Goal: Task Accomplishment & Management: Manage account settings

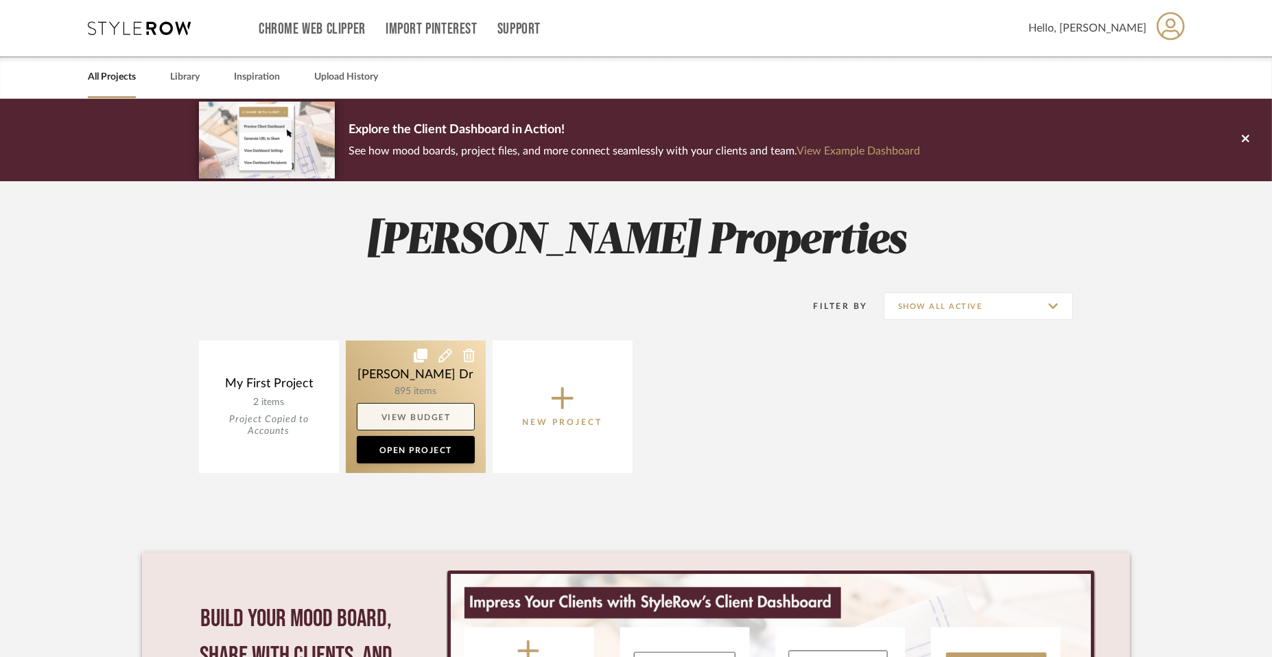
click at [420, 412] on link "View Budget" at bounding box center [416, 416] width 118 height 27
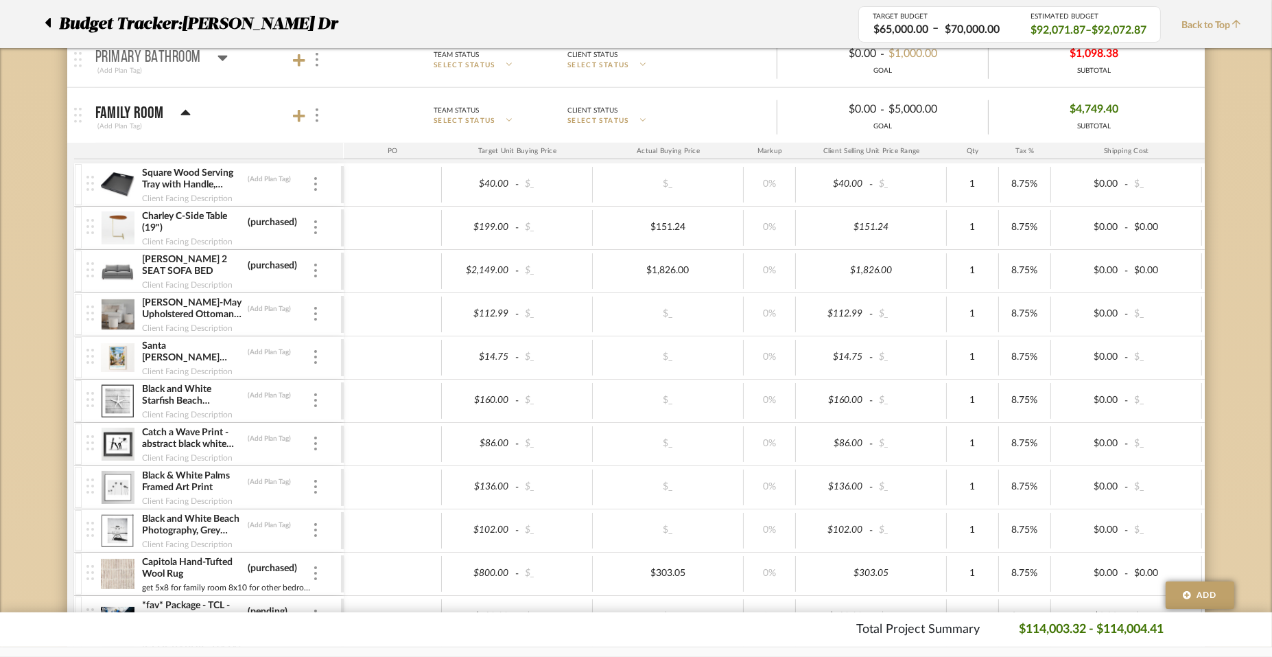
scroll to position [1371, 0]
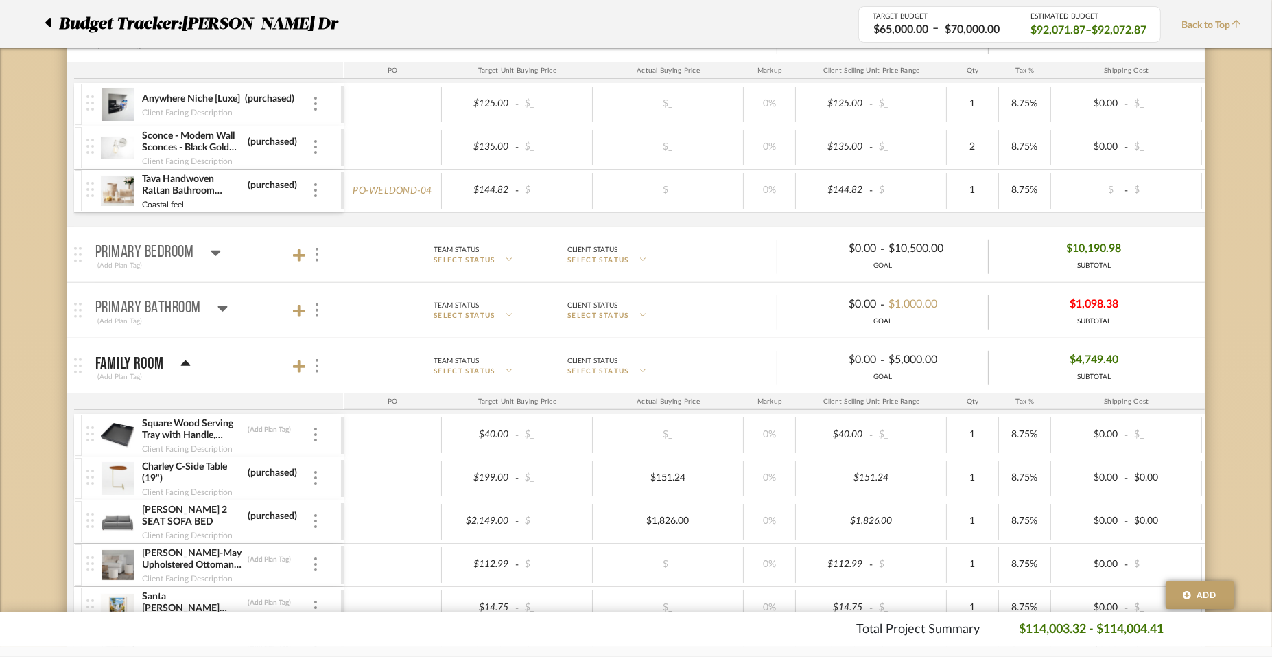
click at [183, 355] on icon at bounding box center [185, 363] width 10 height 16
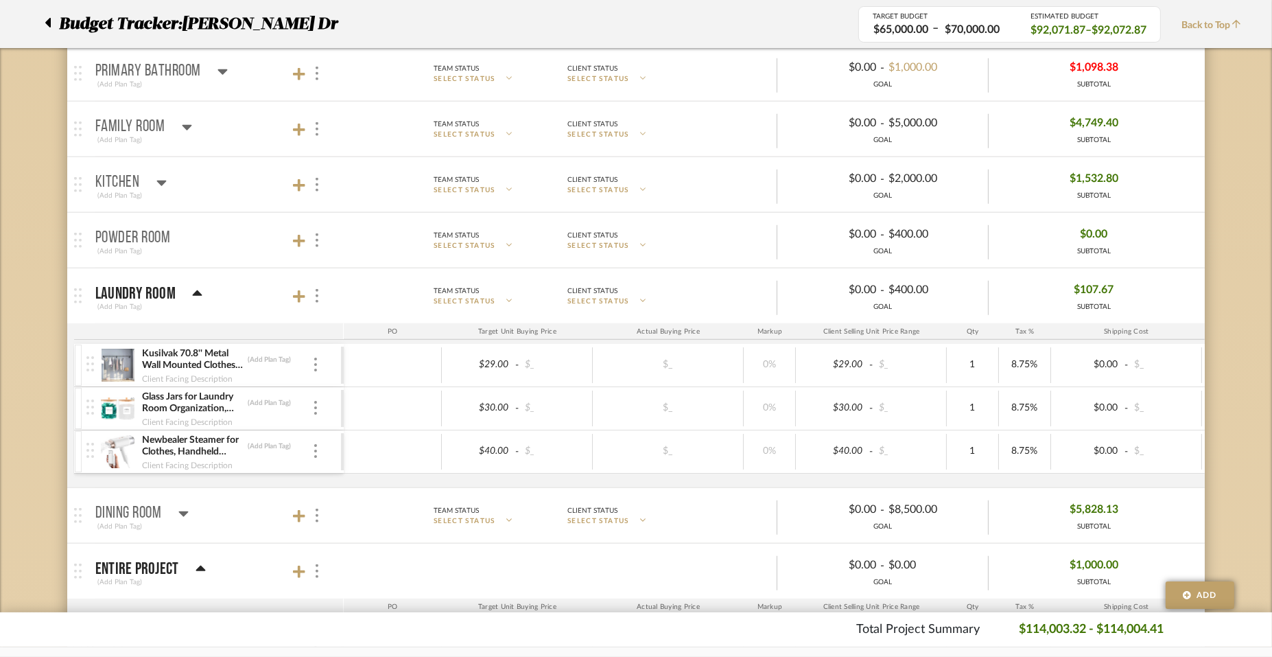
scroll to position [1714, 0]
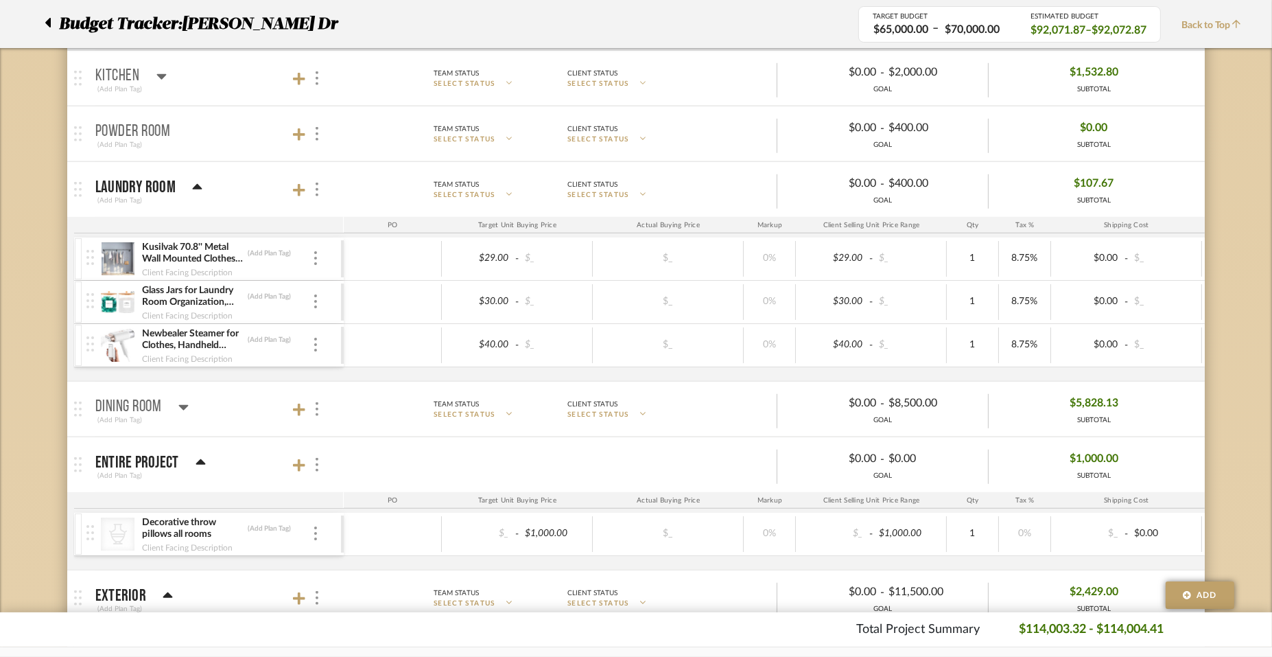
click at [196, 184] on icon at bounding box center [198, 186] width 10 height 5
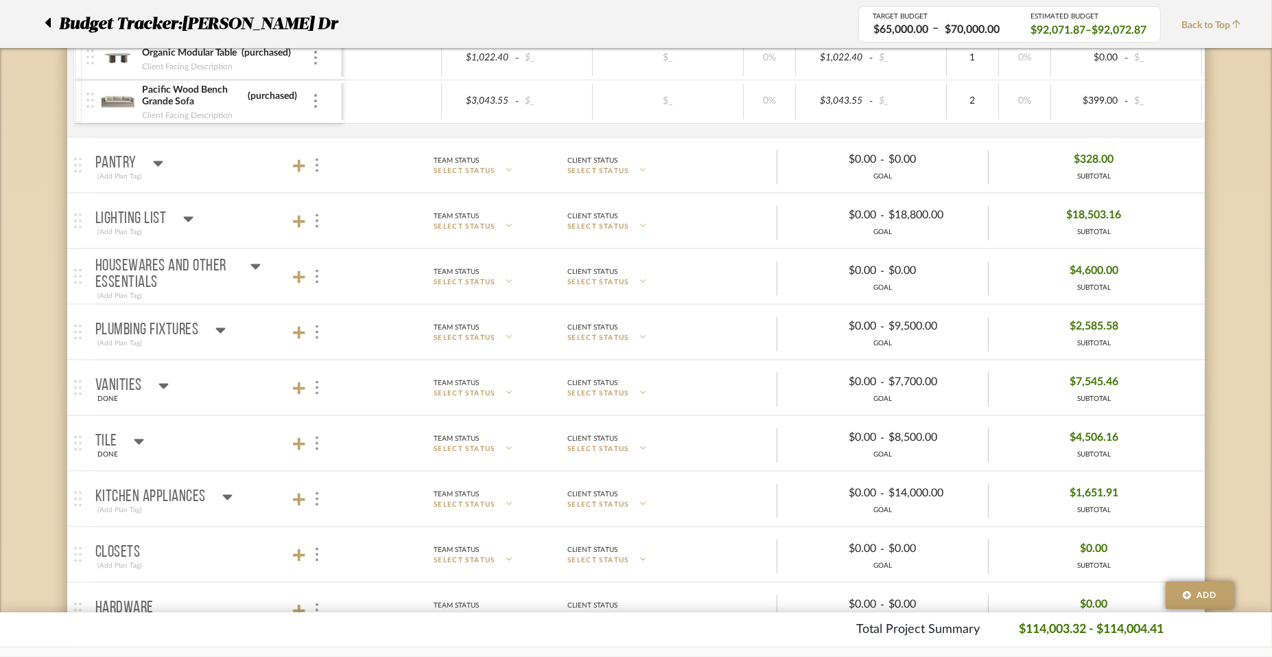
scroll to position [3087, 0]
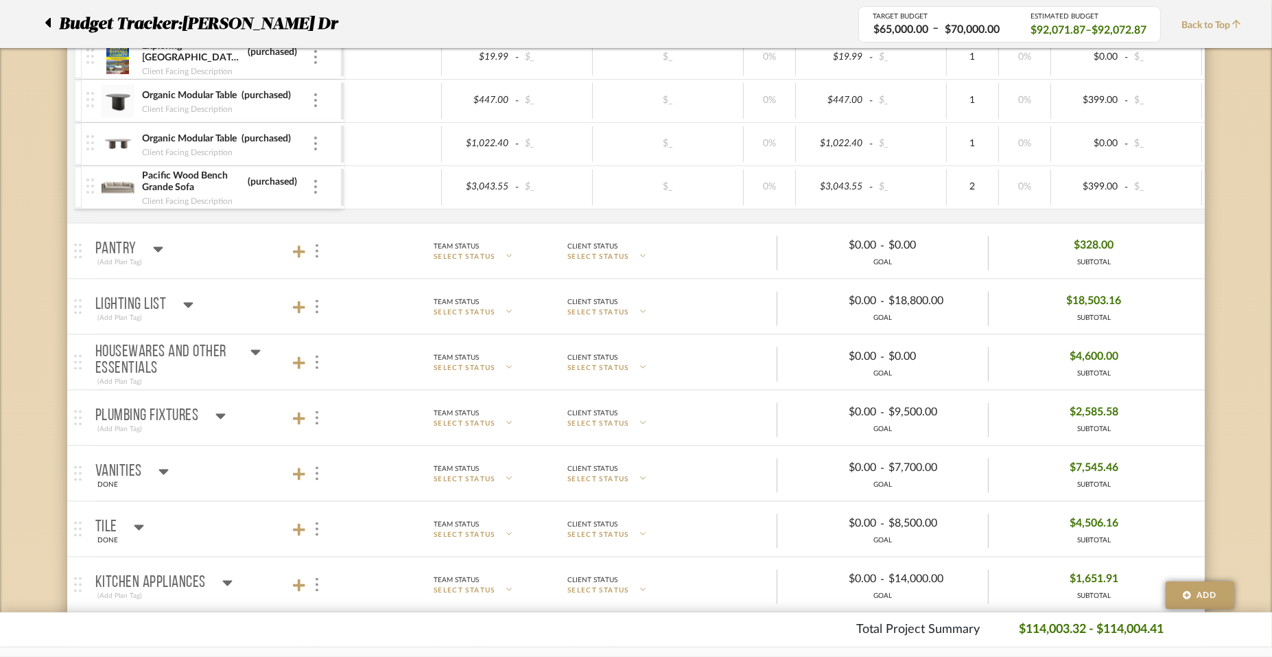
click at [144, 296] on p "Lighting List" at bounding box center [130, 304] width 71 height 16
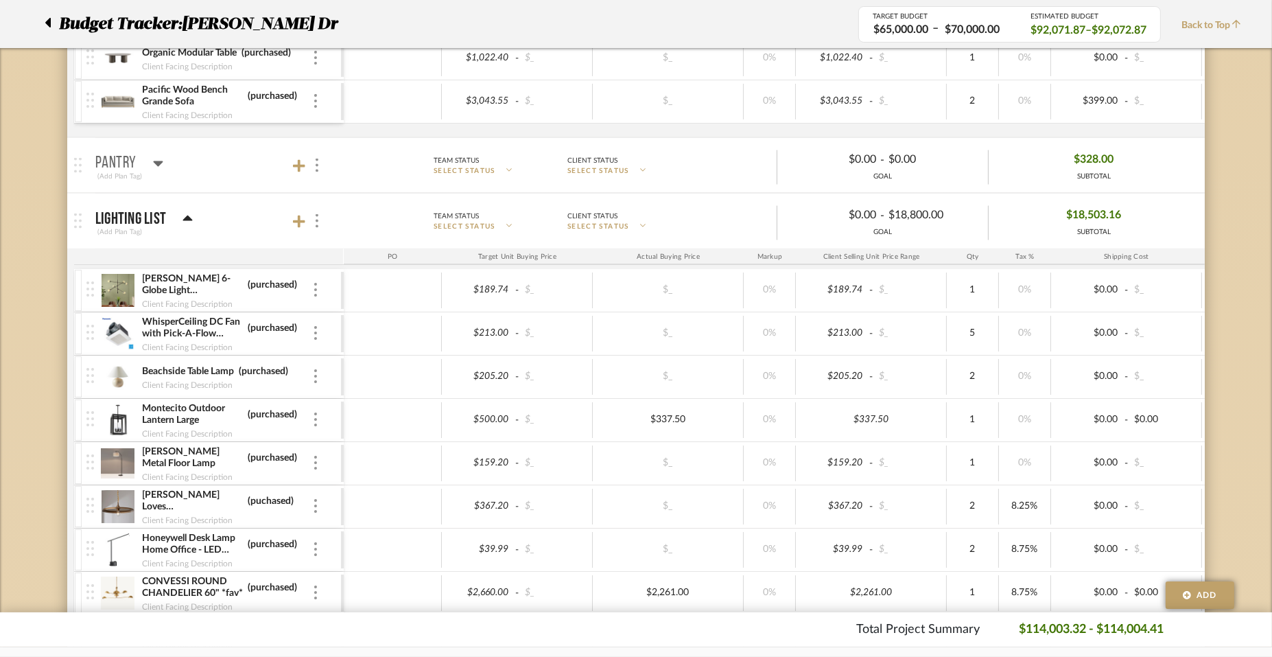
scroll to position [2572, 0]
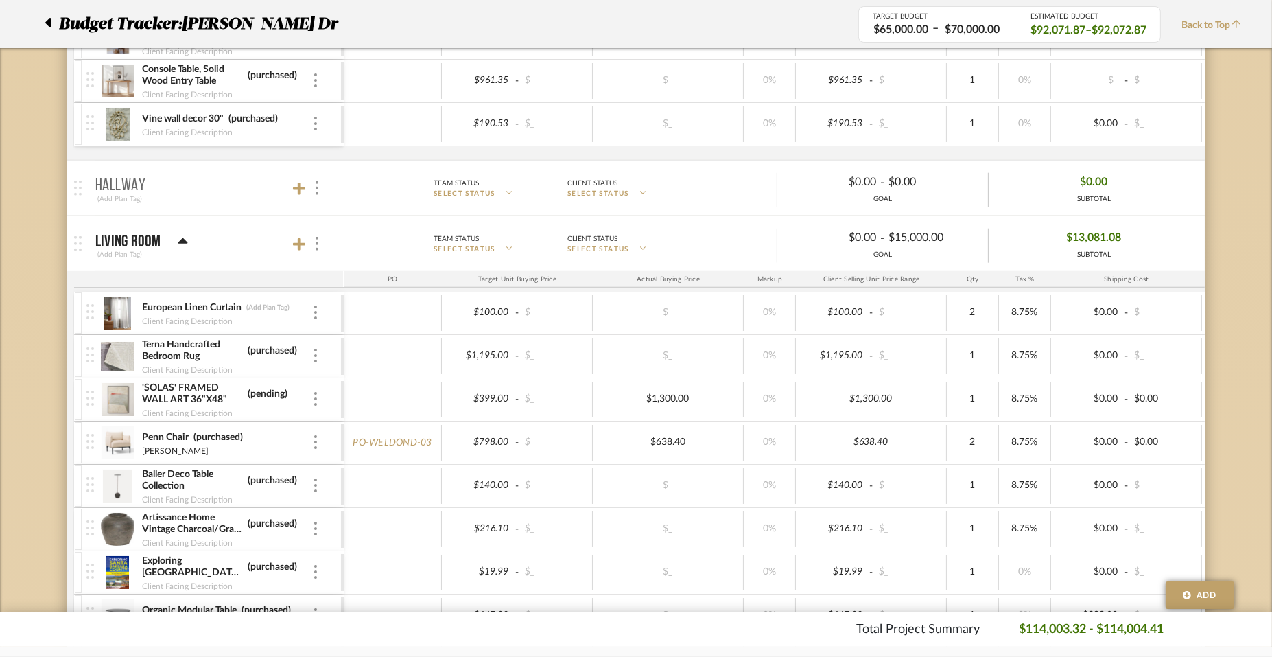
click at [120, 399] on img at bounding box center [118, 399] width 34 height 33
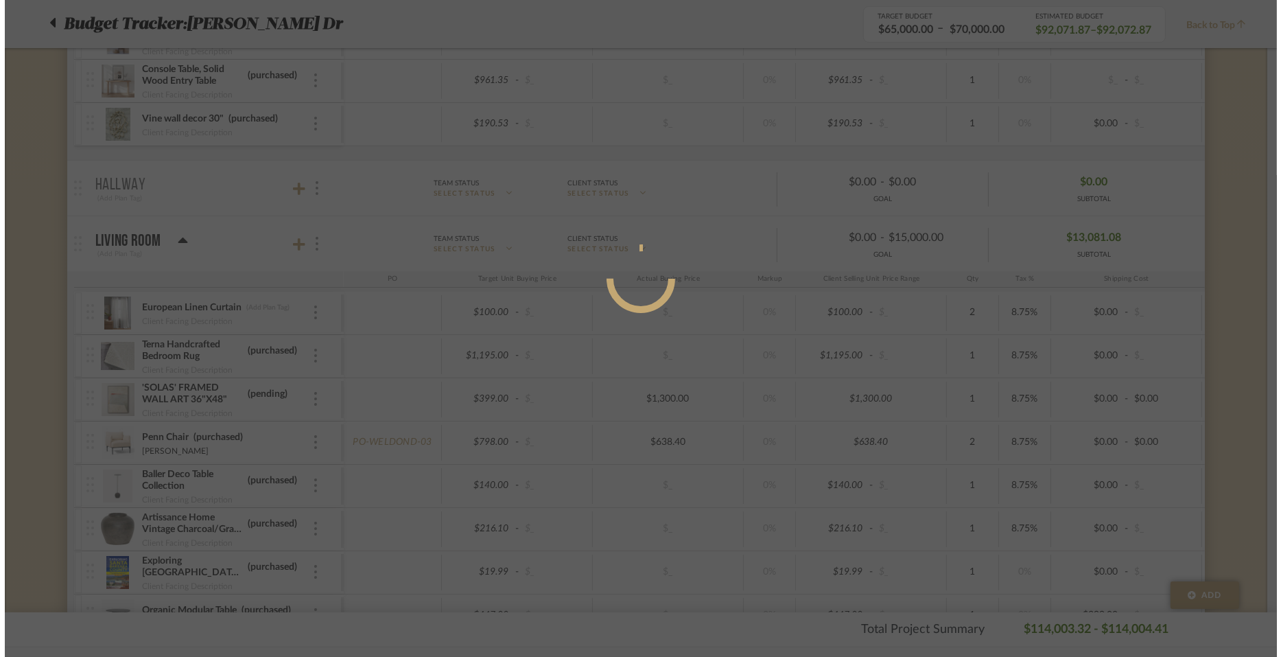
scroll to position [0, 0]
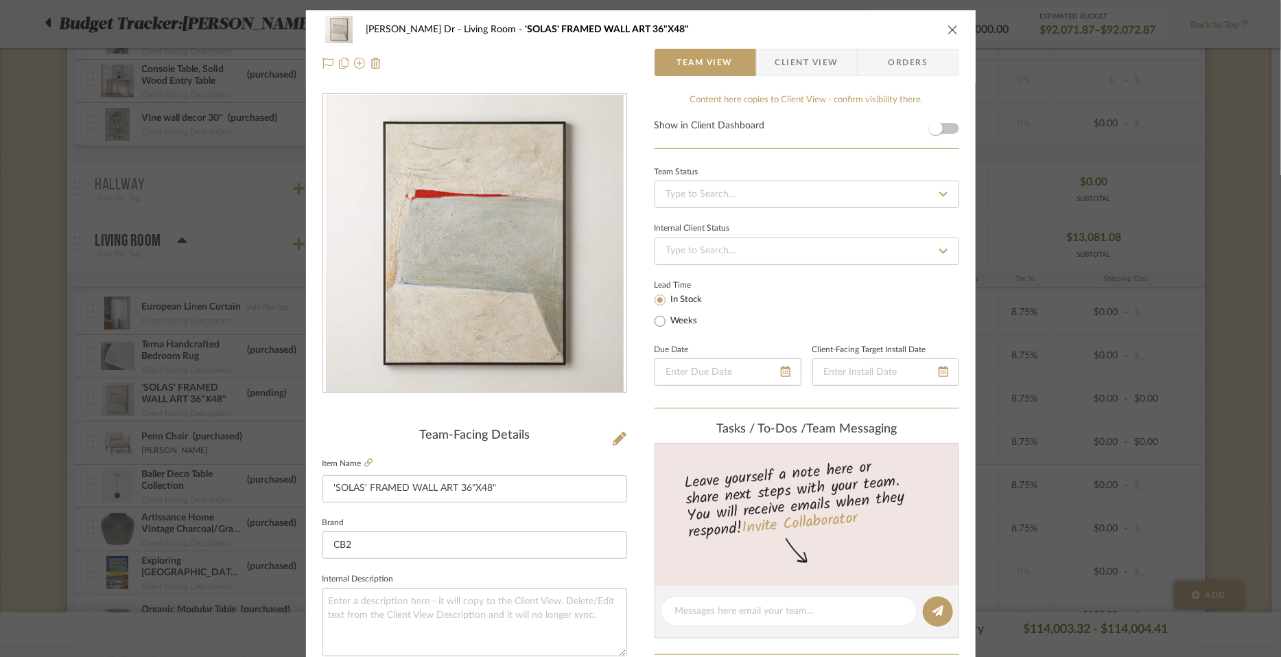
click at [948, 32] on icon "close" at bounding box center [953, 29] width 11 height 11
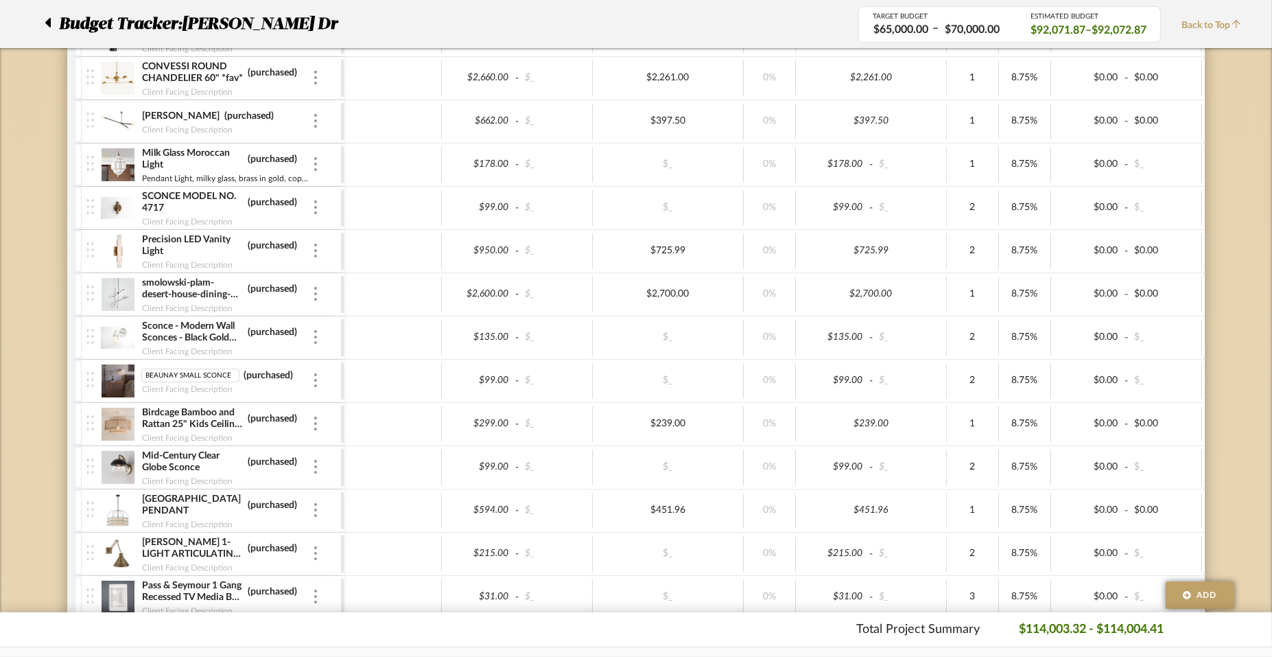
click at [126, 377] on img at bounding box center [118, 380] width 34 height 33
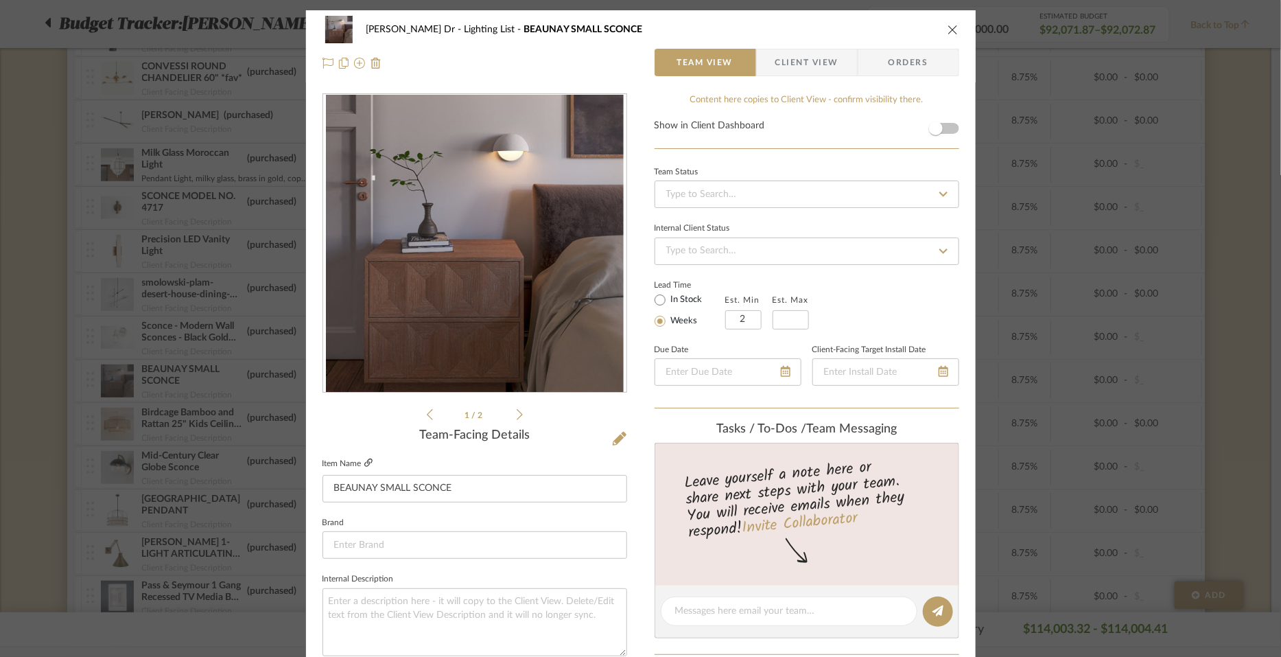
click at [364, 462] on icon at bounding box center [368, 462] width 8 height 8
